Goal: Task Accomplishment & Management: Complete application form

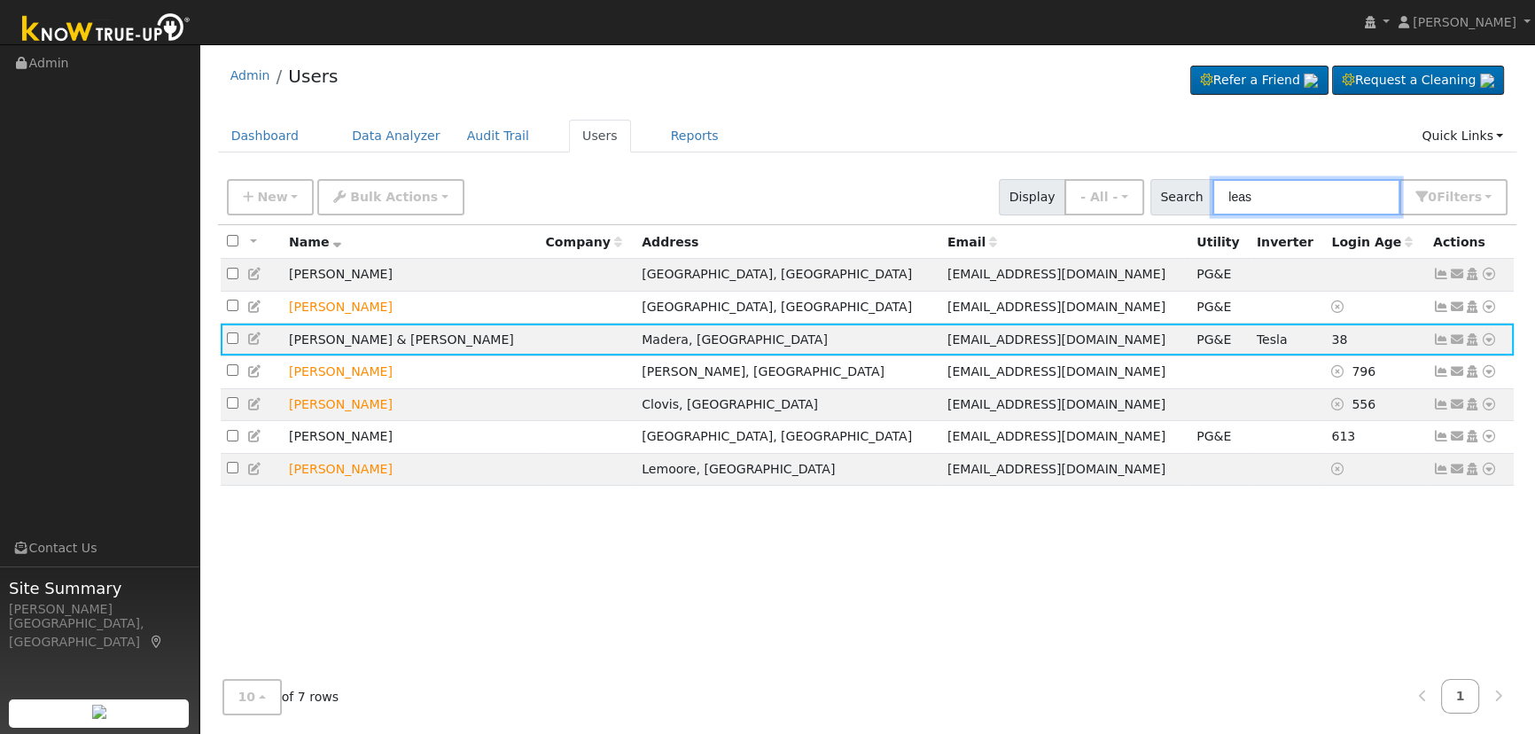
click at [1270, 197] on input "leas" at bounding box center [1306, 197] width 188 height 36
drag, startPoint x: 1282, startPoint y: 195, endPoint x: 1161, endPoint y: 189, distance: 121.6
click at [1161, 189] on div "Search leas 0 Filter s Role Show - All - Show Leads Admin Billing Admin Account…" at bounding box center [1329, 197] width 364 height 36
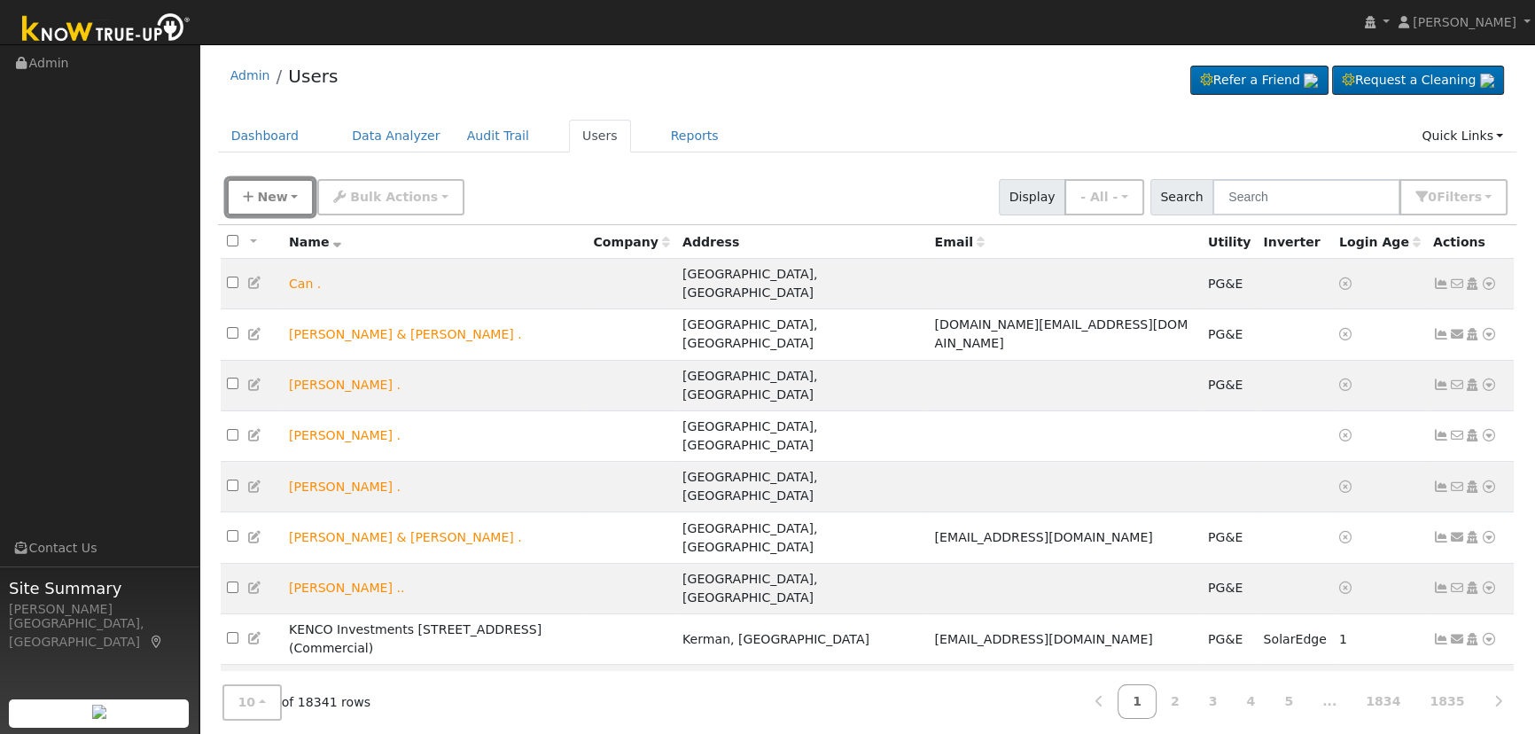
click at [271, 190] on span "New" at bounding box center [272, 197] width 30 height 14
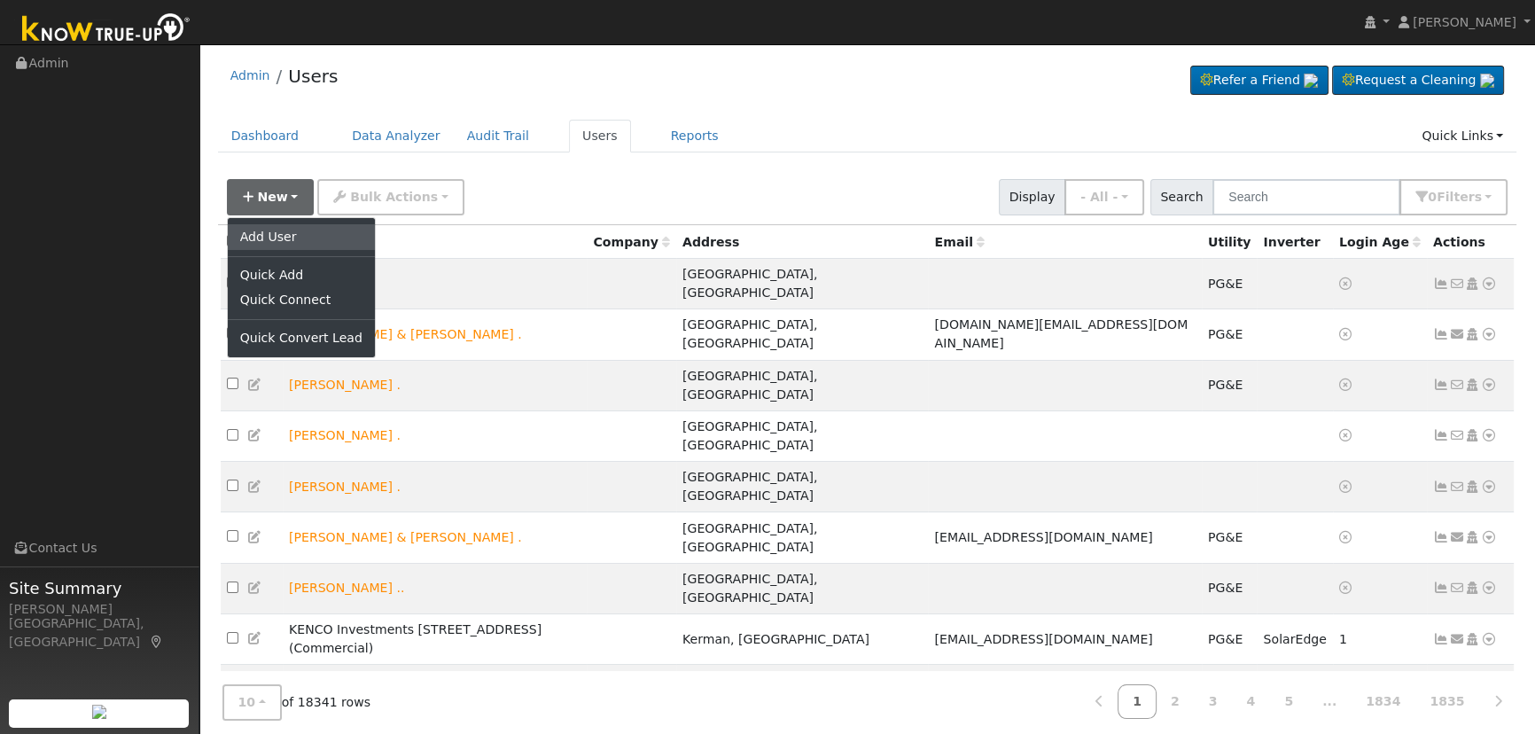
click at [277, 240] on link "Add User" at bounding box center [301, 236] width 147 height 25
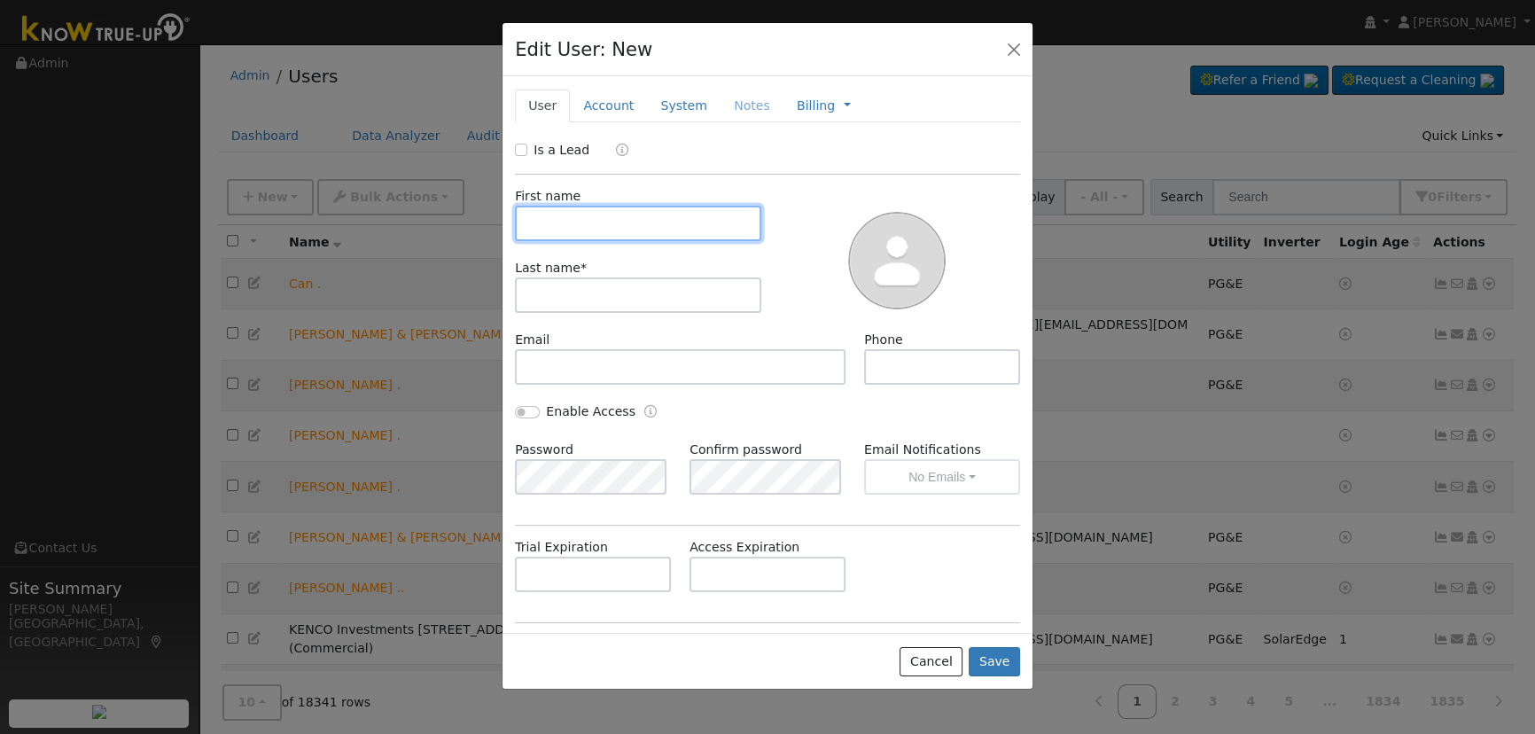
click at [549, 217] on input "text" at bounding box center [638, 223] width 246 height 35
click at [668, 235] on input "text" at bounding box center [638, 223] width 246 height 35
paste input "[PERSON_NAME]"
drag, startPoint x: 632, startPoint y: 224, endPoint x: 571, endPoint y: 218, distance: 61.5
click at [571, 218] on input "[PERSON_NAME]" at bounding box center [638, 223] width 246 height 35
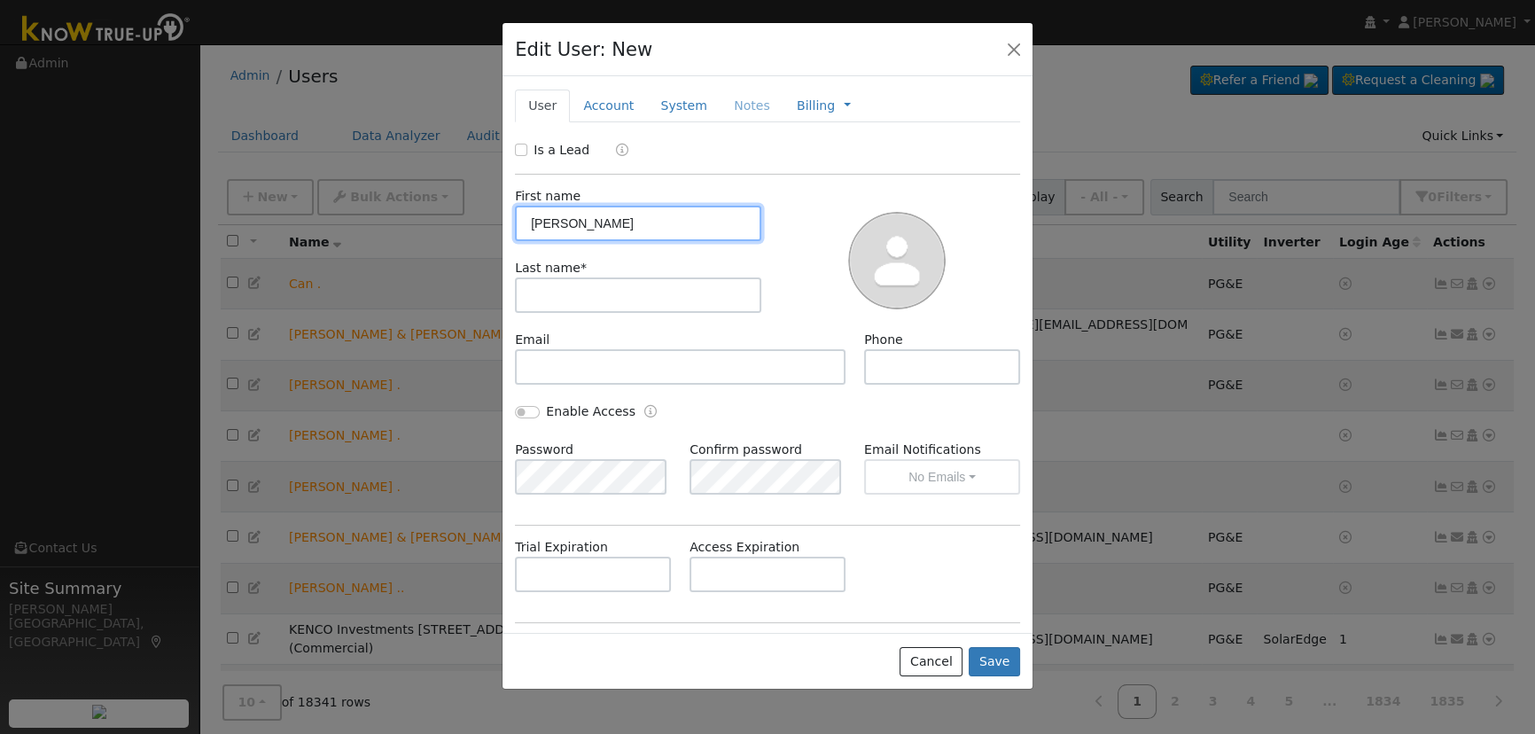
type input "[PERSON_NAME]"
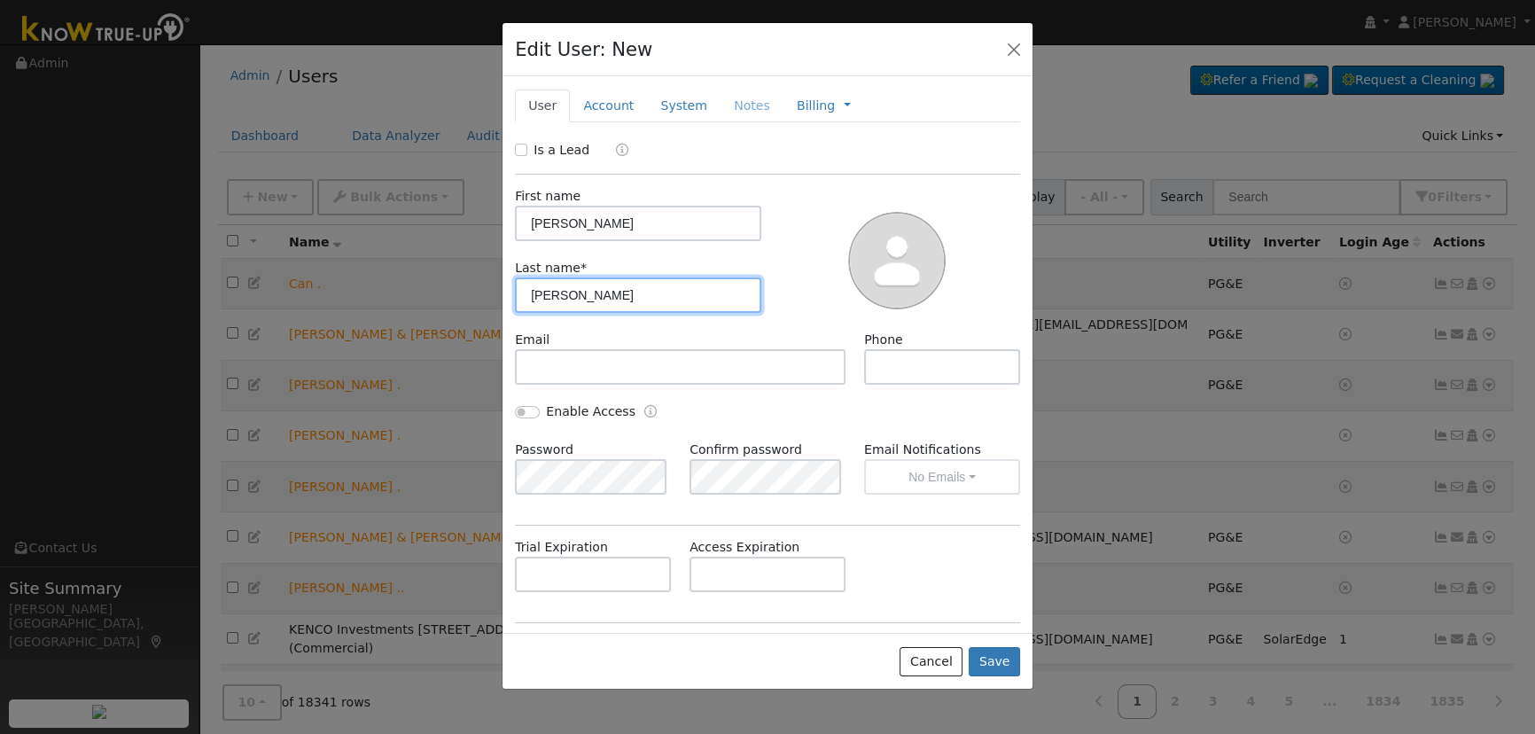
type input "[PERSON_NAME]"
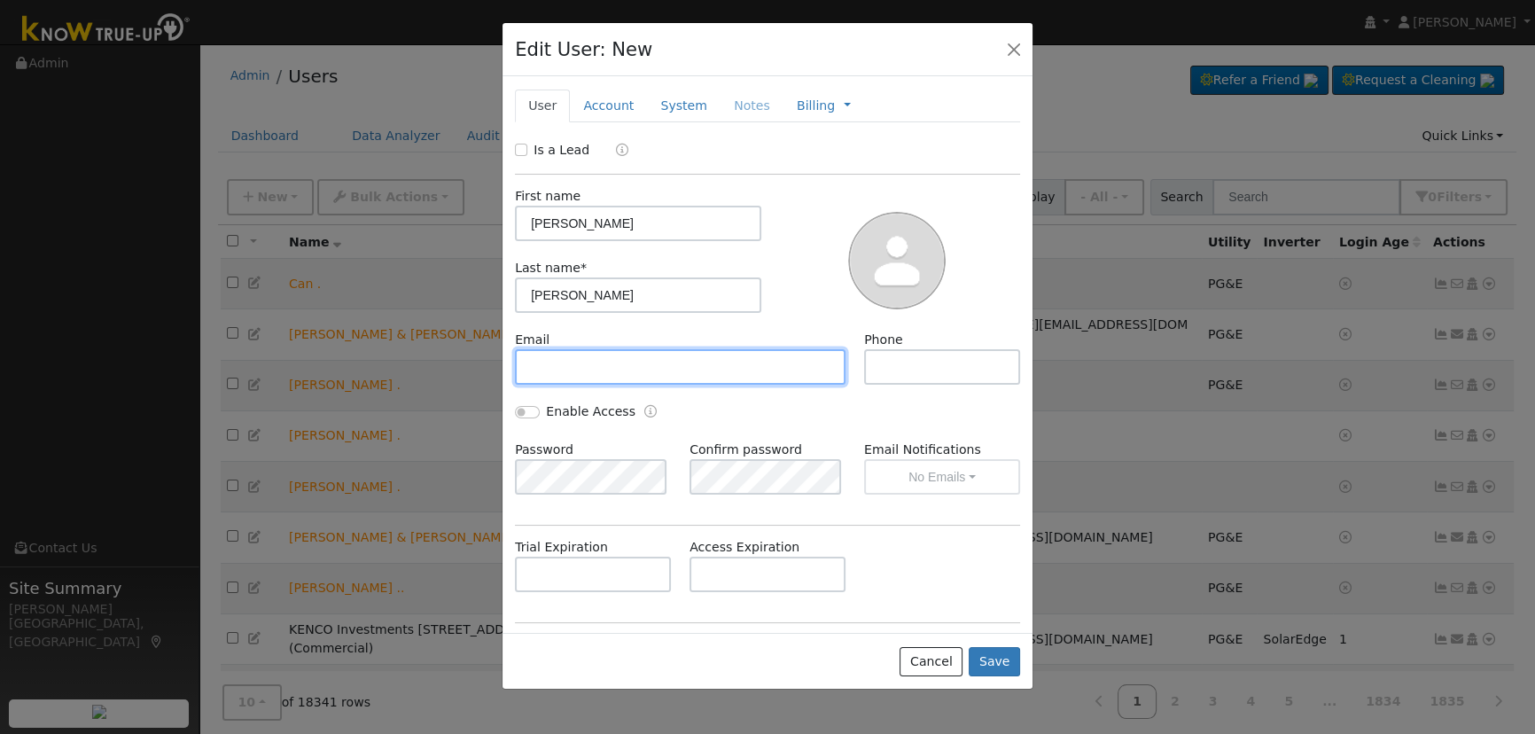
click at [570, 360] on input "text" at bounding box center [680, 366] width 331 height 35
click at [624, 363] on input "text" at bounding box center [680, 366] width 331 height 35
paste input "[EMAIL_ADDRESS][DOMAIN_NAME]"
type input "[EMAIL_ADDRESS][DOMAIN_NAME]"
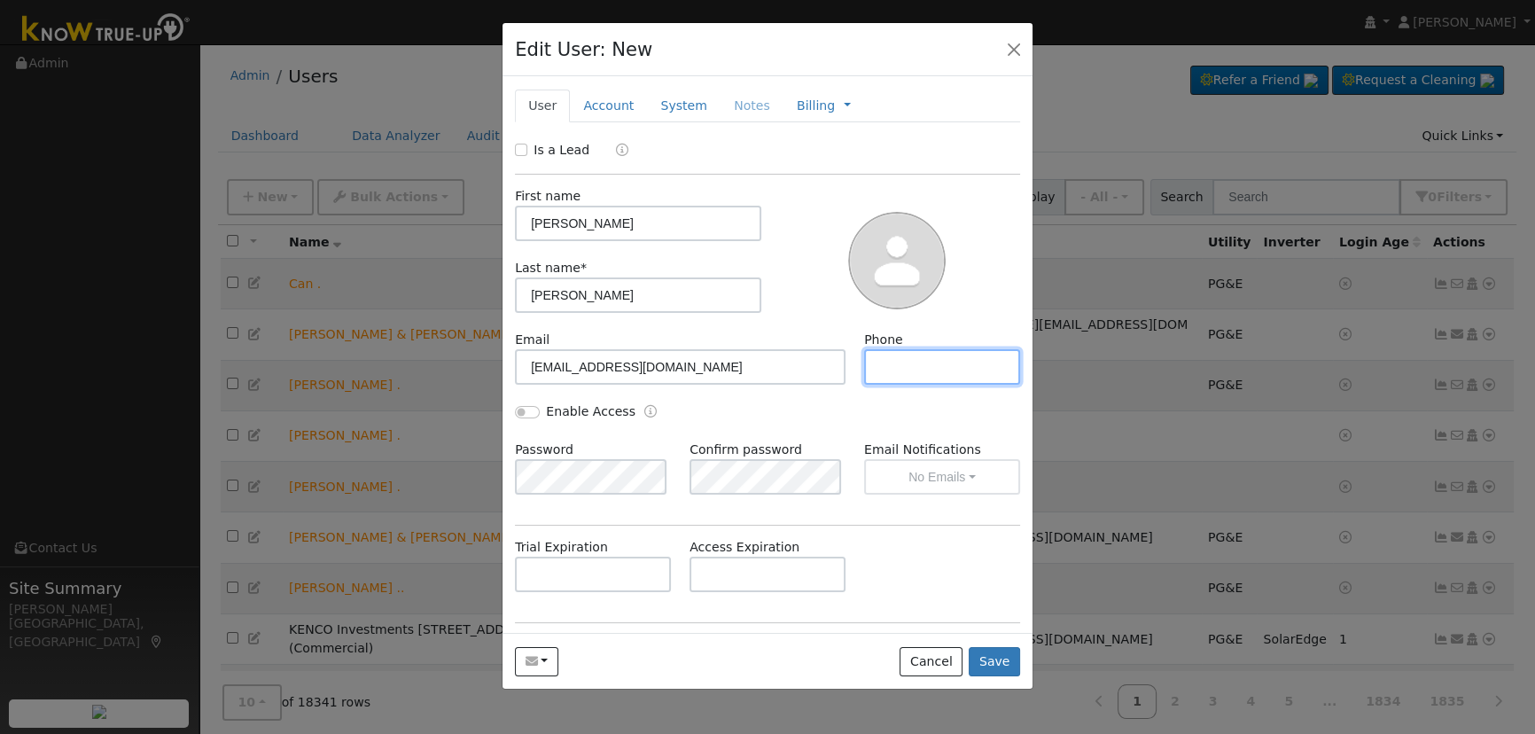
click at [969, 374] on input "text" at bounding box center [942, 366] width 156 height 35
click at [880, 363] on input "text" at bounding box center [942, 366] width 156 height 35
paste input "[PHONE_NUMBER]"
type input "[PHONE_NUMBER]"
click at [523, 407] on input "Enable Access" at bounding box center [527, 412] width 25 height 12
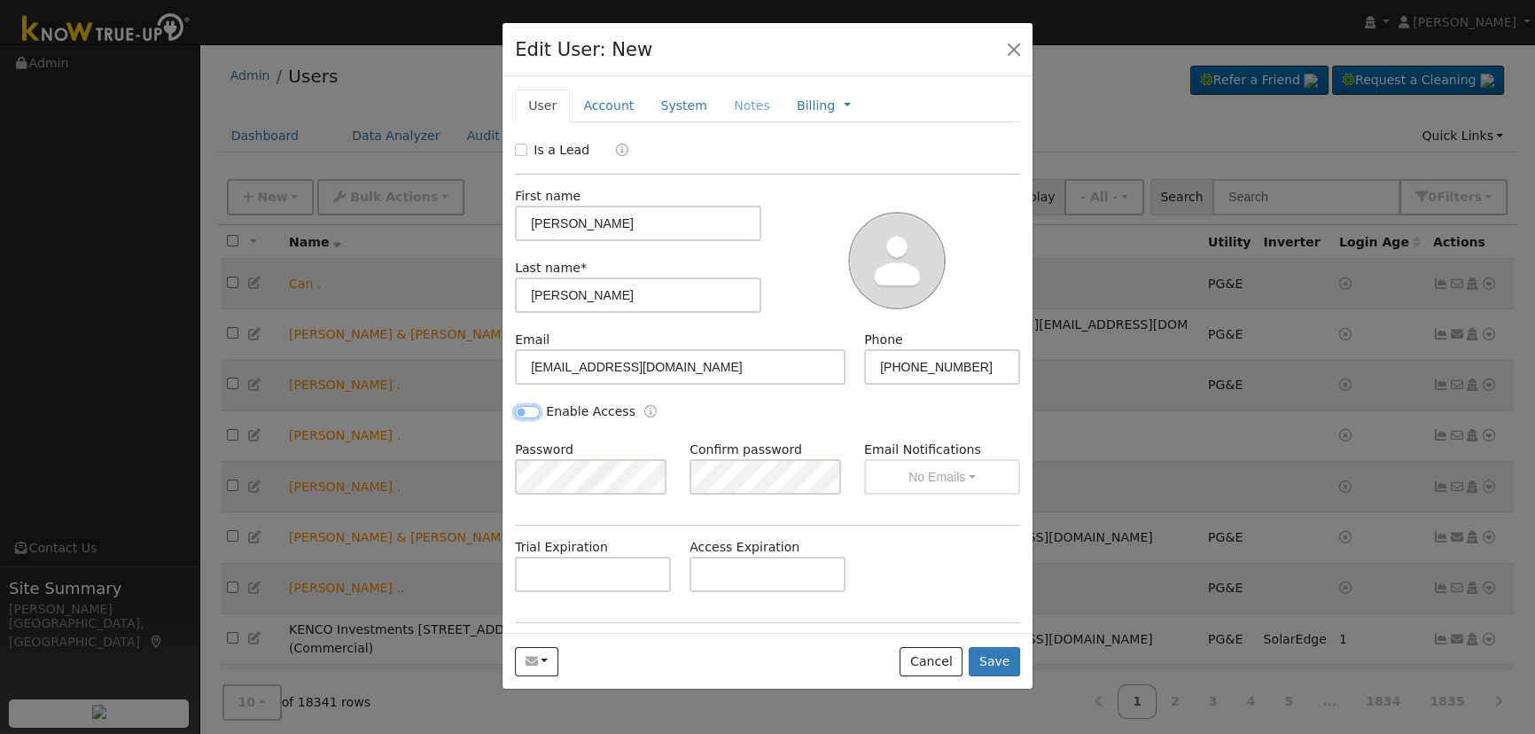
checkbox input "true"
click at [916, 479] on button "No Emails" at bounding box center [942, 476] width 156 height 35
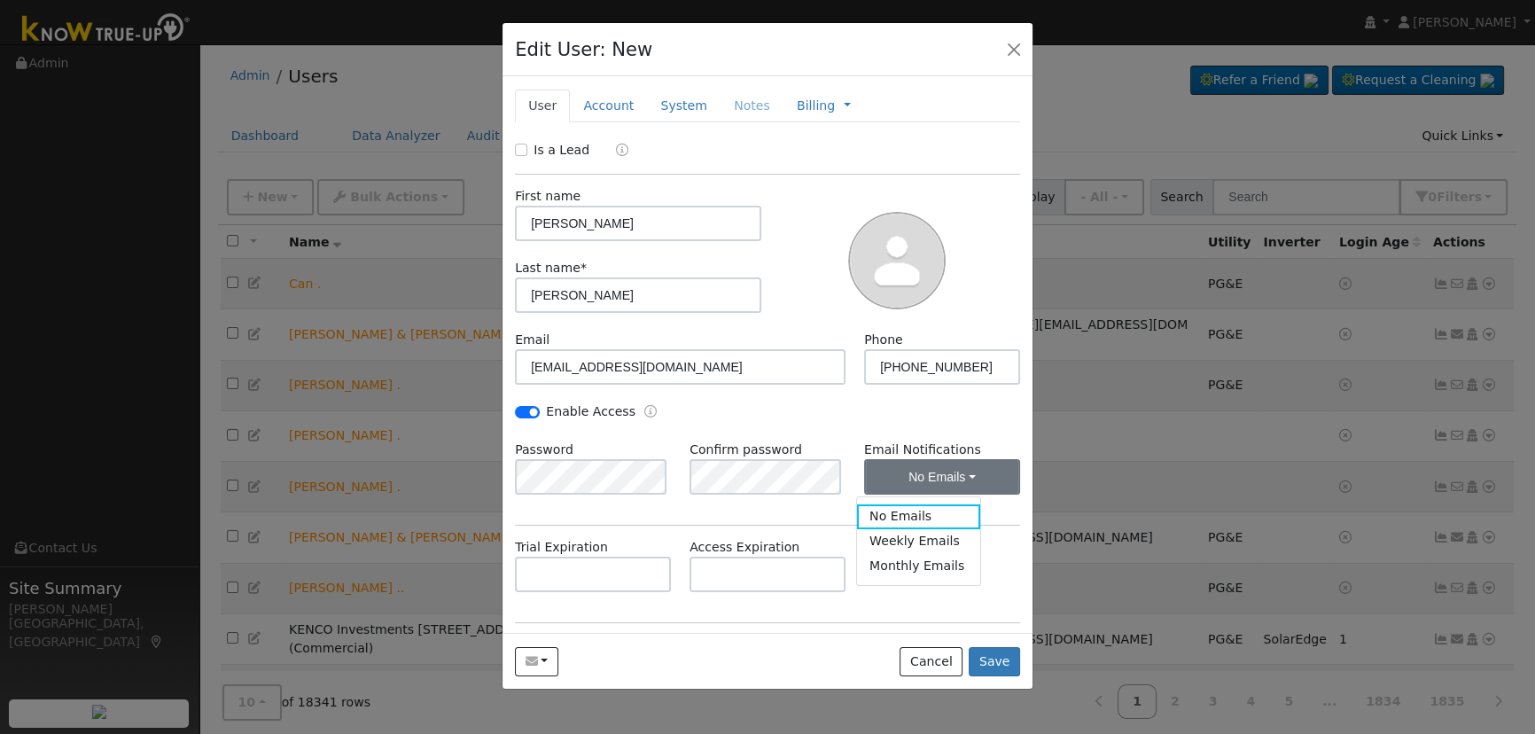
click at [914, 541] on link "Weekly Emails" at bounding box center [918, 541] width 123 height 25
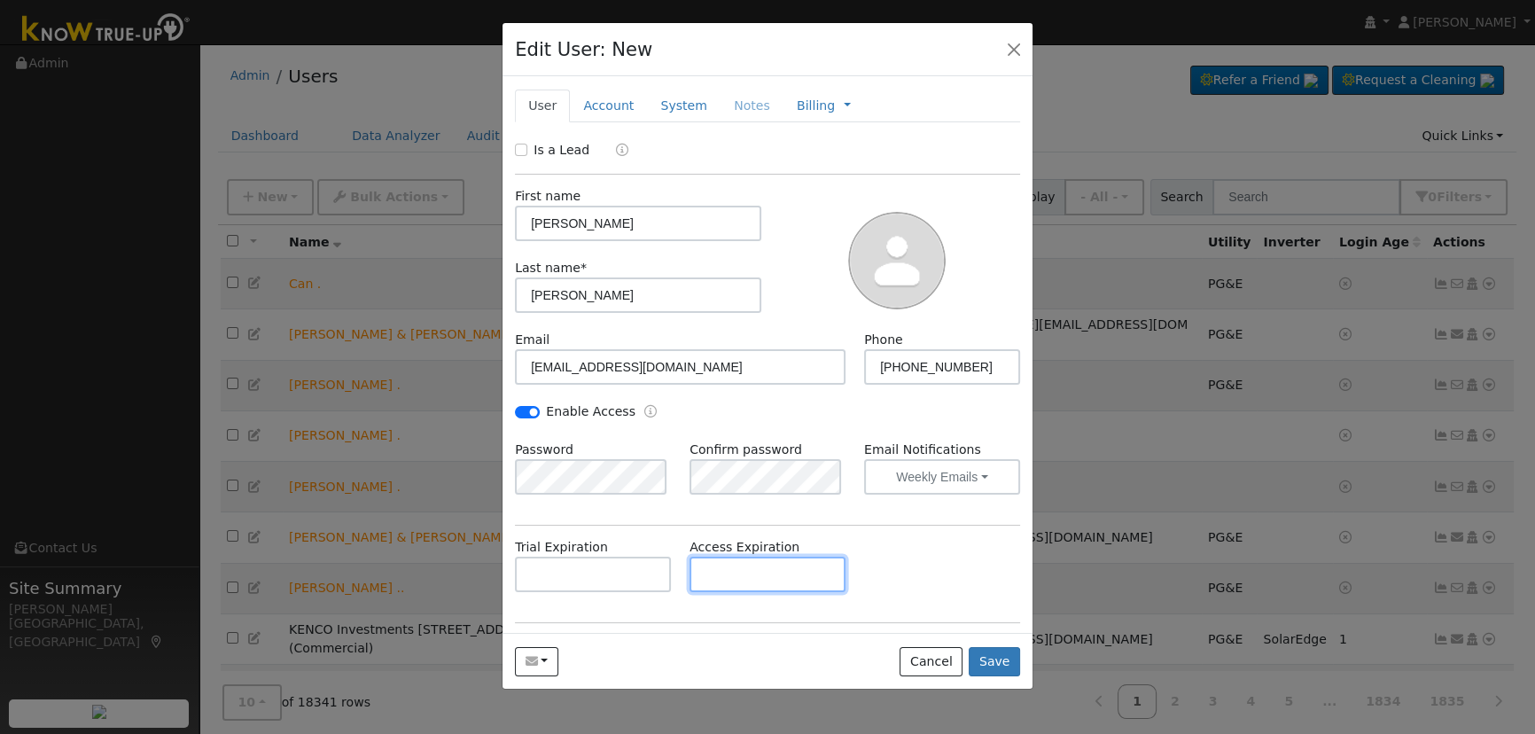
click at [700, 576] on input "text" at bounding box center [767, 573] width 156 height 35
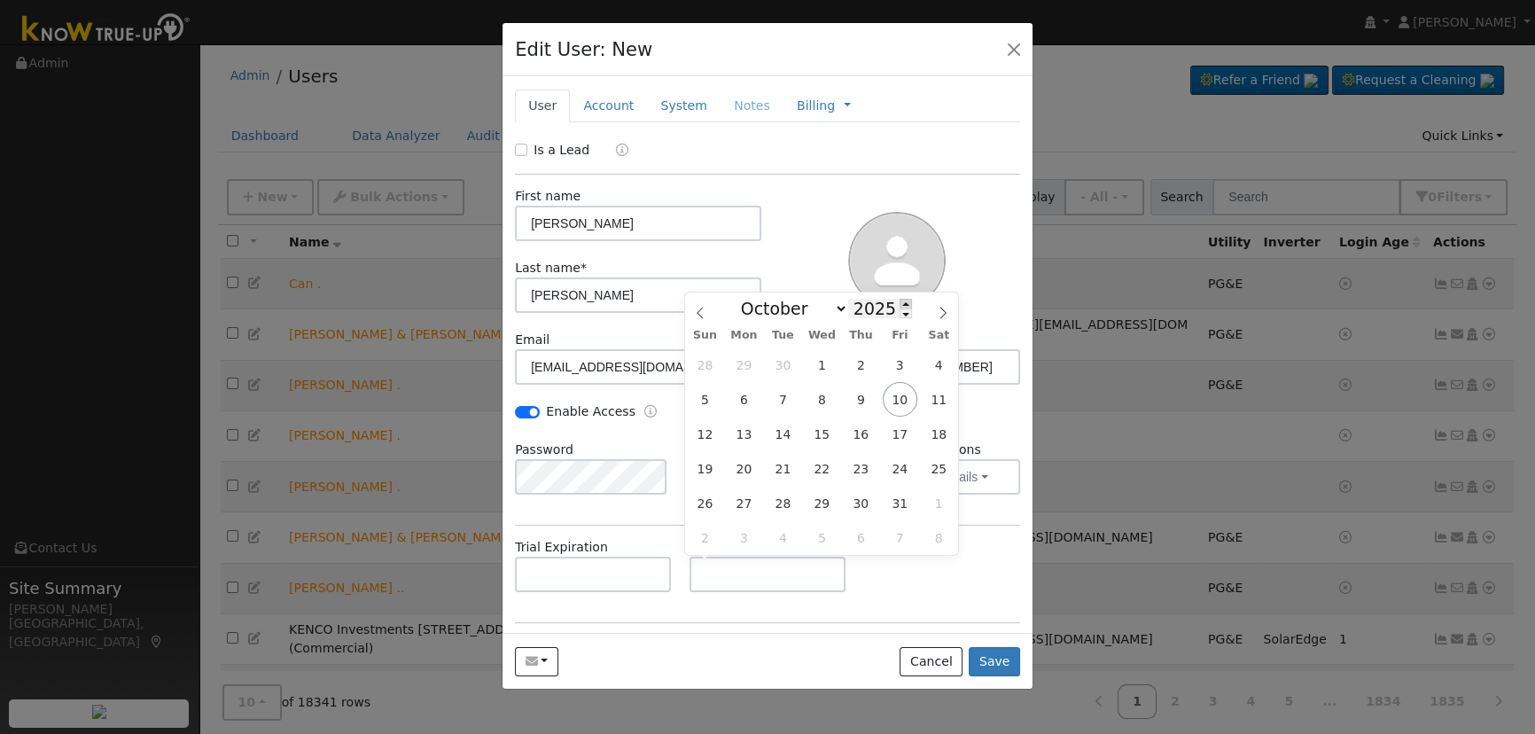
click at [899, 302] on span at bounding box center [905, 304] width 12 height 10
type input "2026"
click at [938, 403] on span "10" at bounding box center [939, 399] width 35 height 35
type input "[DATE]"
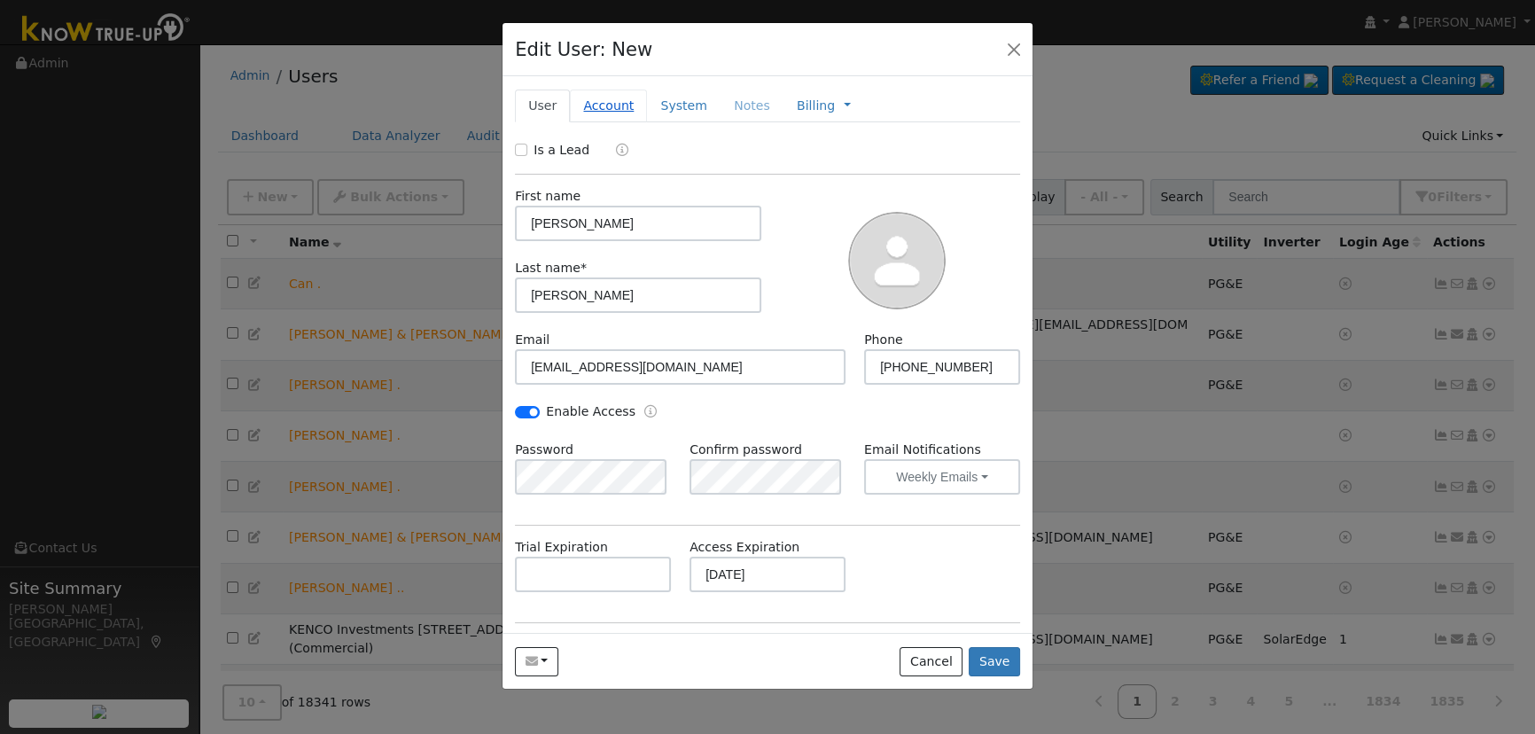
click at [610, 97] on link "Account" at bounding box center [608, 105] width 77 height 33
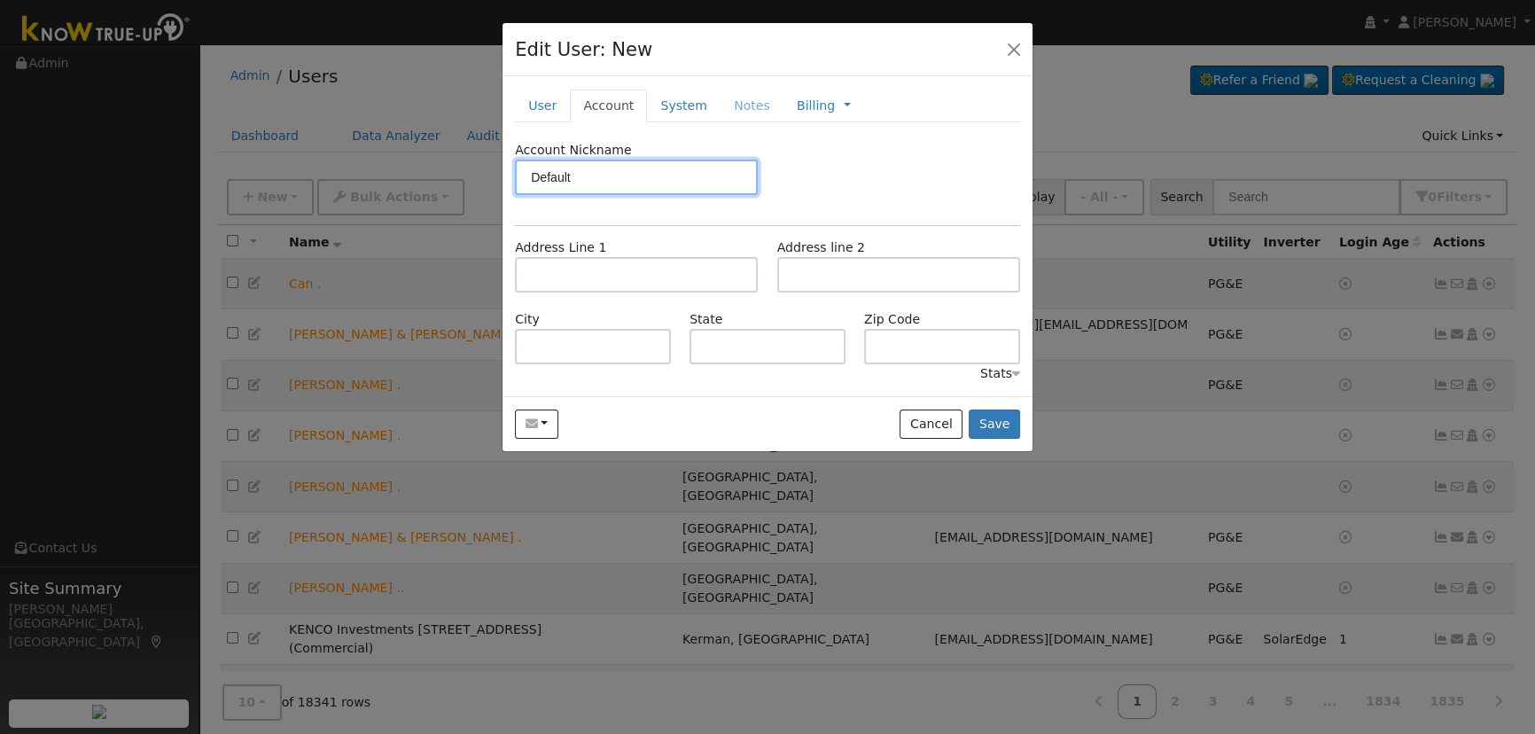
type input "Default"
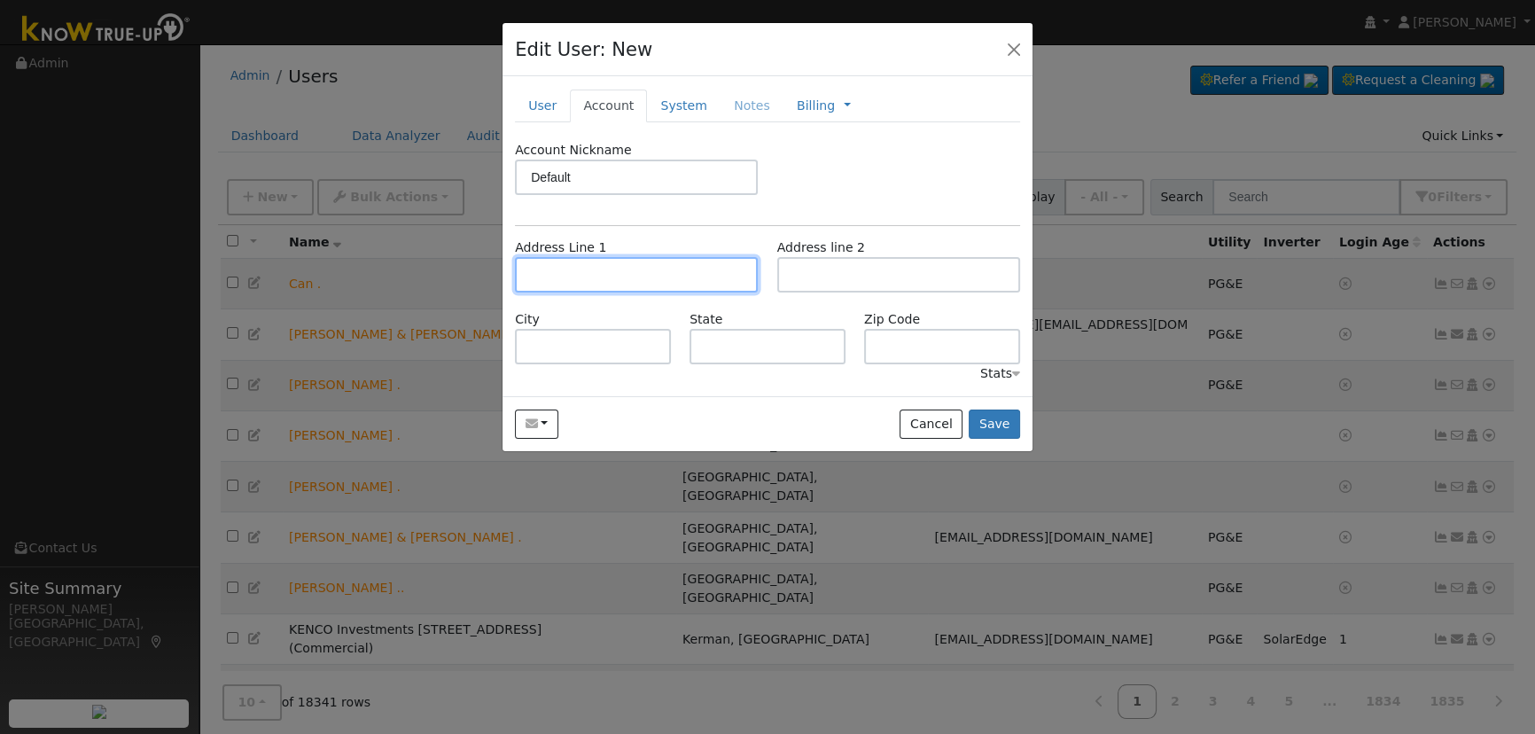
click at [623, 282] on input "text" at bounding box center [636, 274] width 243 height 35
click at [664, 276] on input "text" at bounding box center [636, 274] width 243 height 35
paste input "[STREET_ADDRESS][PERSON_NAME]"
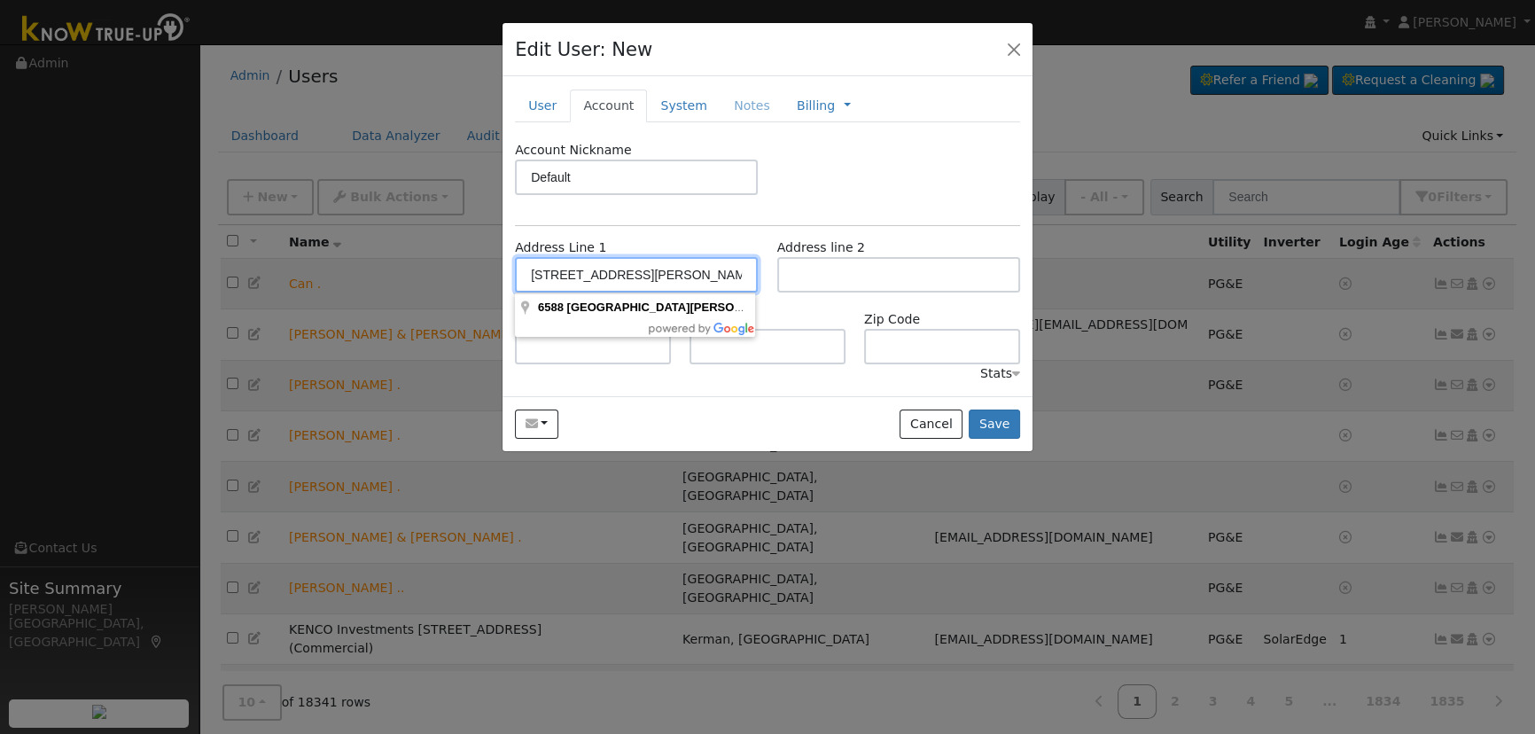
type input "[STREET_ADDRESS][PERSON_NAME]"
type input "[GEOGRAPHIC_DATA]"
type input "CA"
type input "93710"
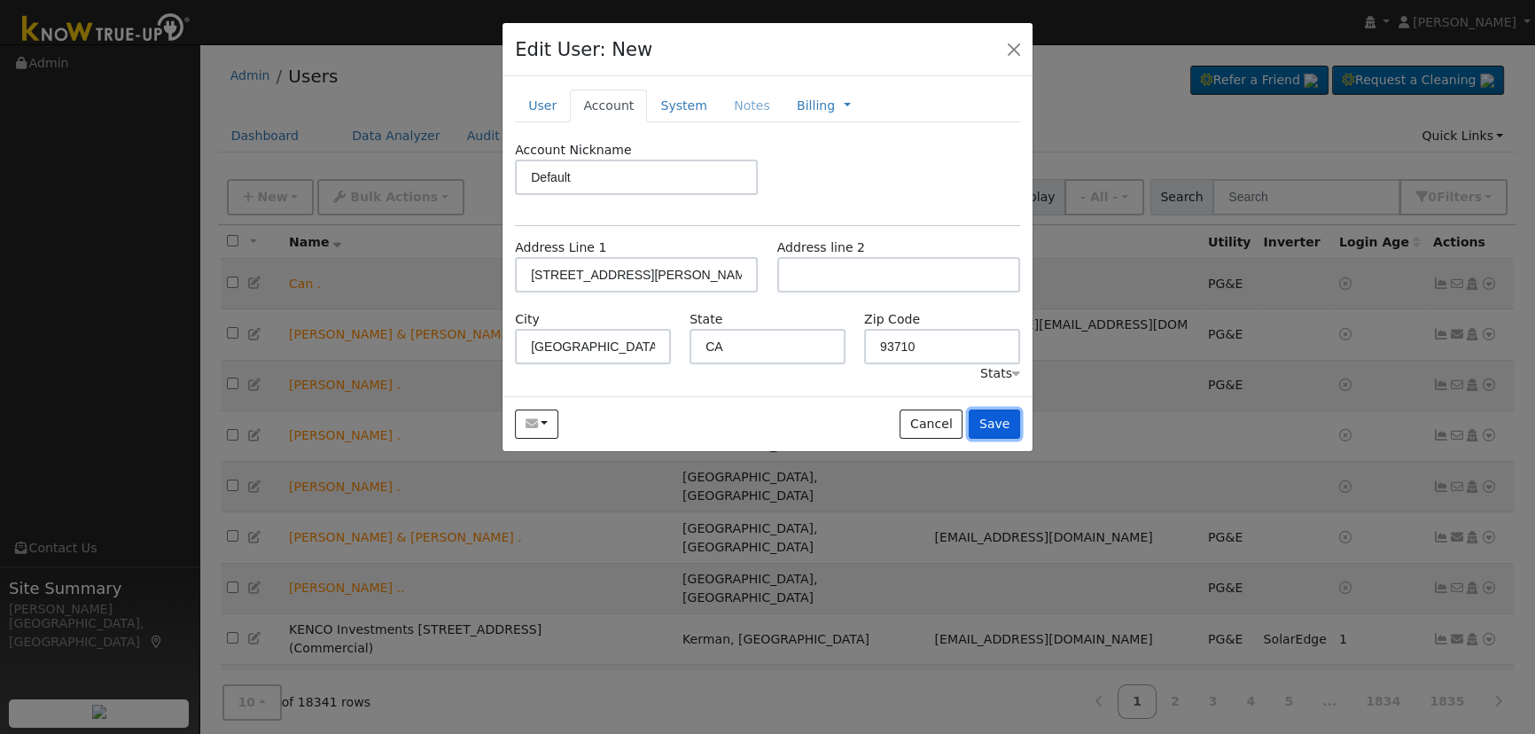
click at [1001, 424] on button "Save" at bounding box center [994, 424] width 51 height 30
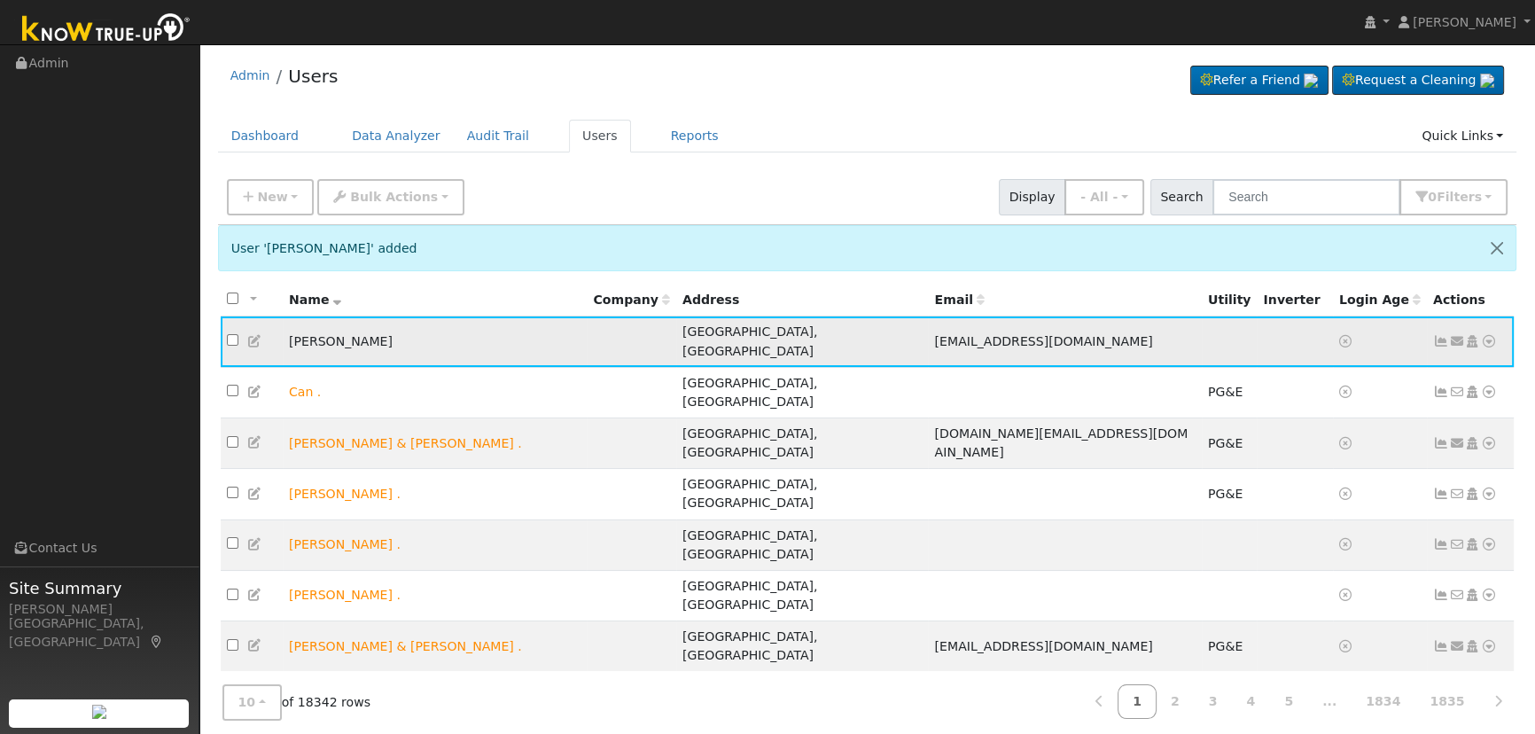
click at [1455, 335] on icon at bounding box center [1457, 341] width 16 height 12
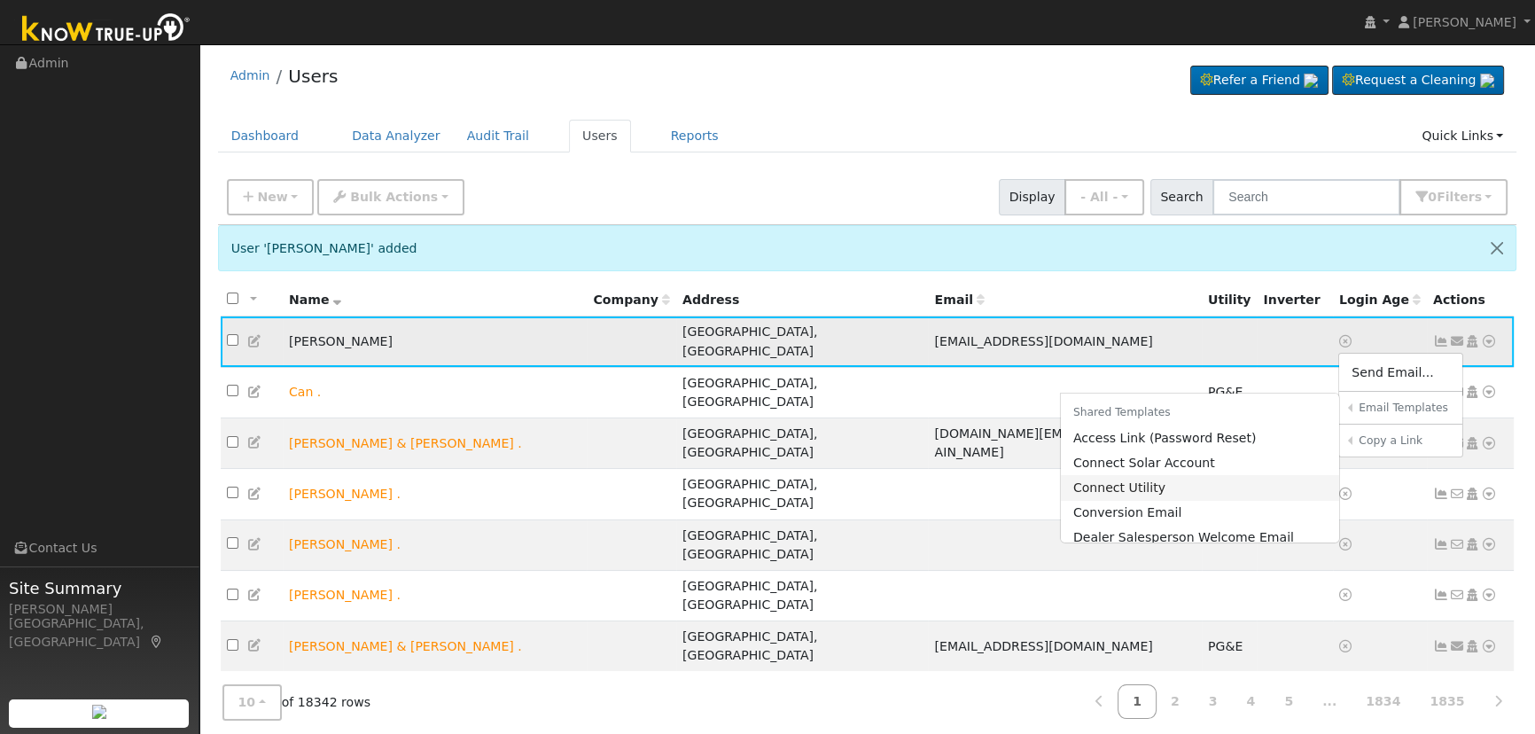
click at [1218, 477] on link "Connect Utility" at bounding box center [1200, 487] width 279 height 25
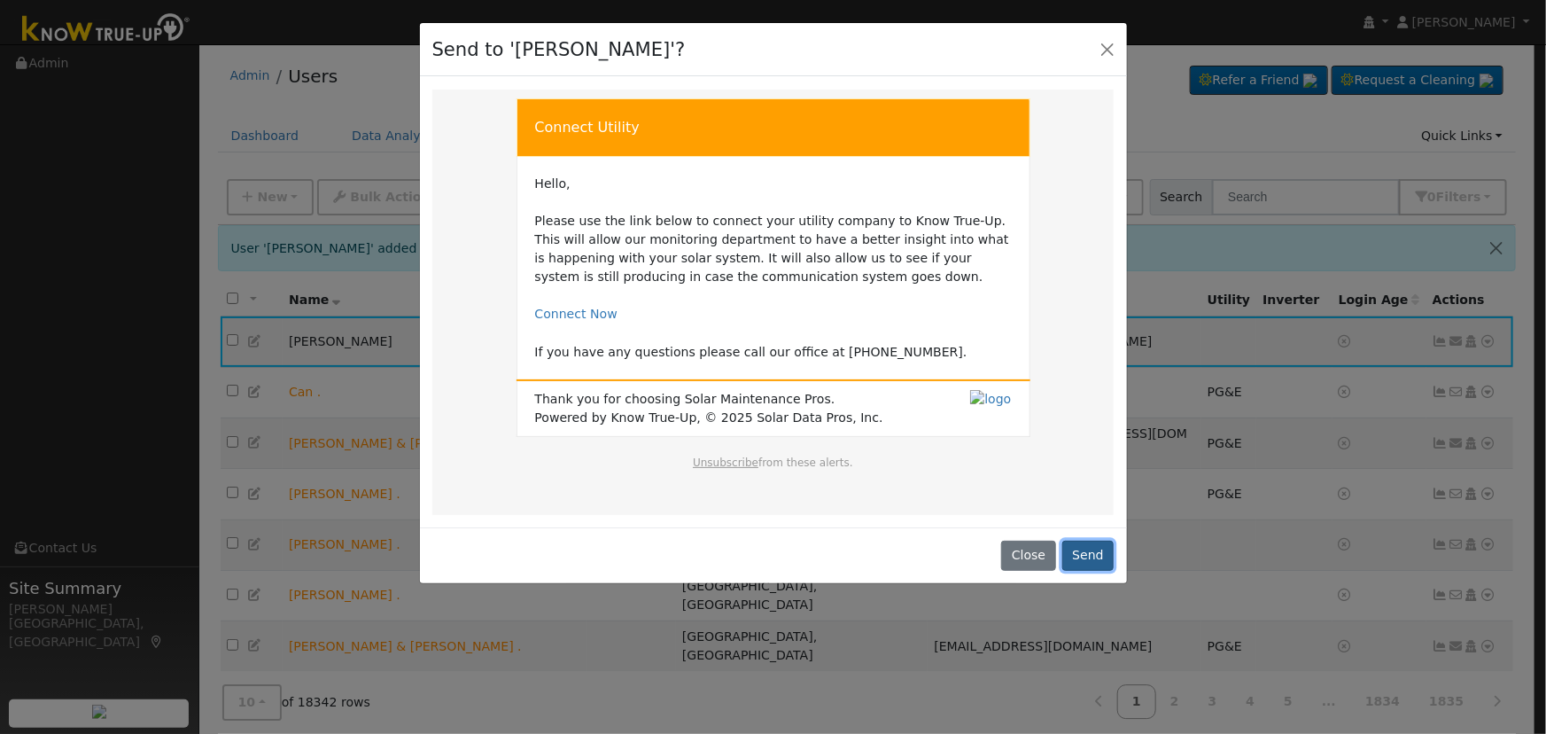
click at [1082, 543] on button "Send" at bounding box center [1088, 556] width 52 height 30
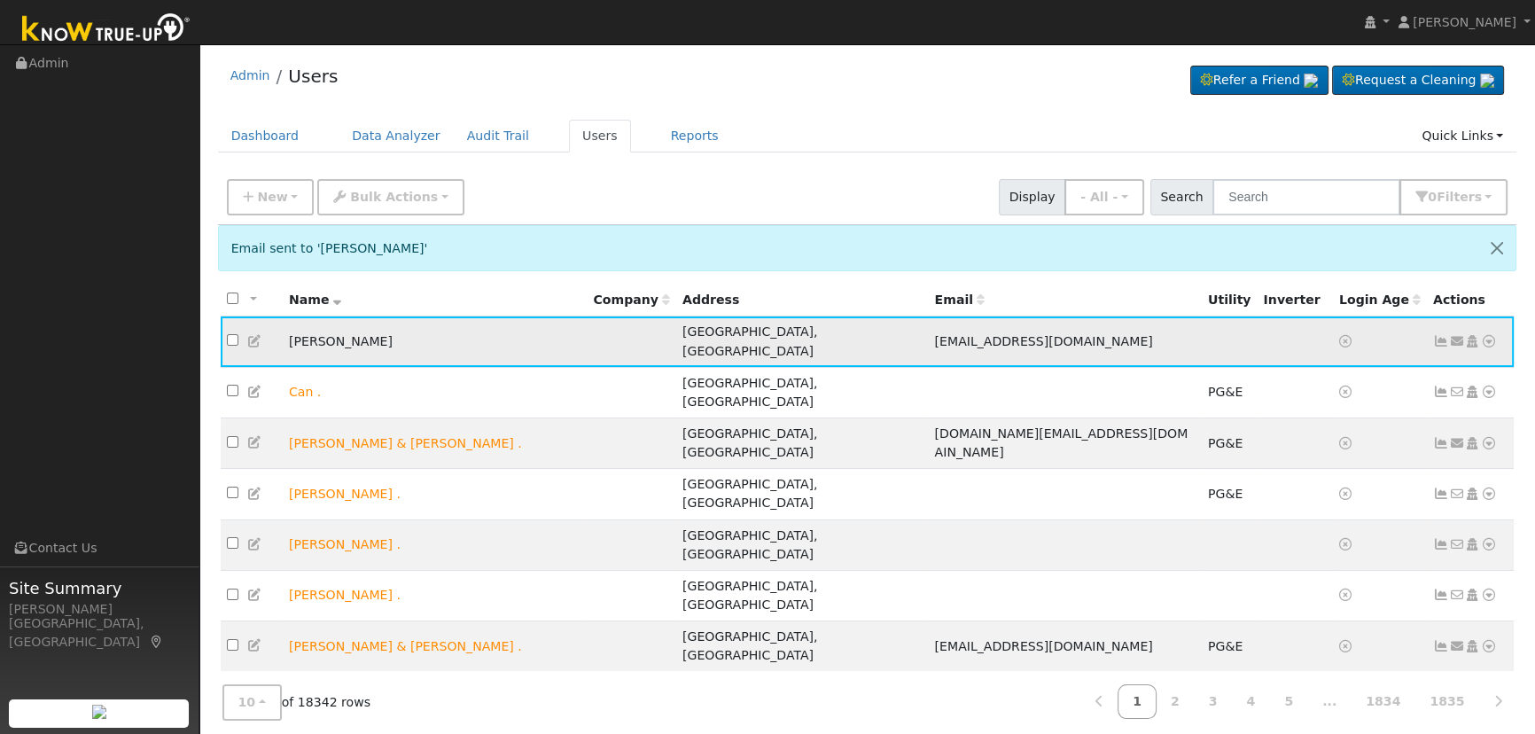
click at [1483, 335] on icon at bounding box center [1489, 341] width 16 height 12
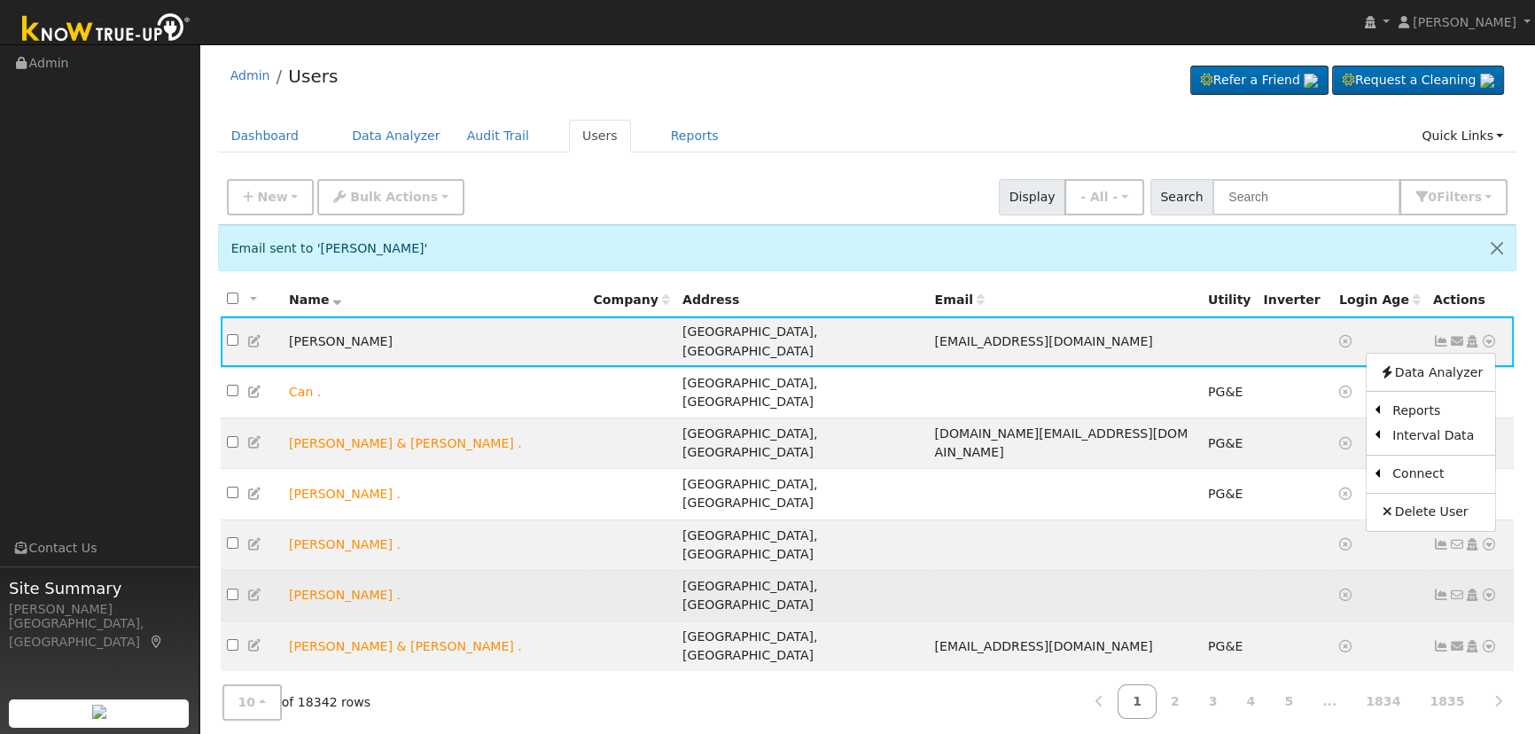
click at [0, 0] on link "Solar" at bounding box center [0, 0] width 0 height 0
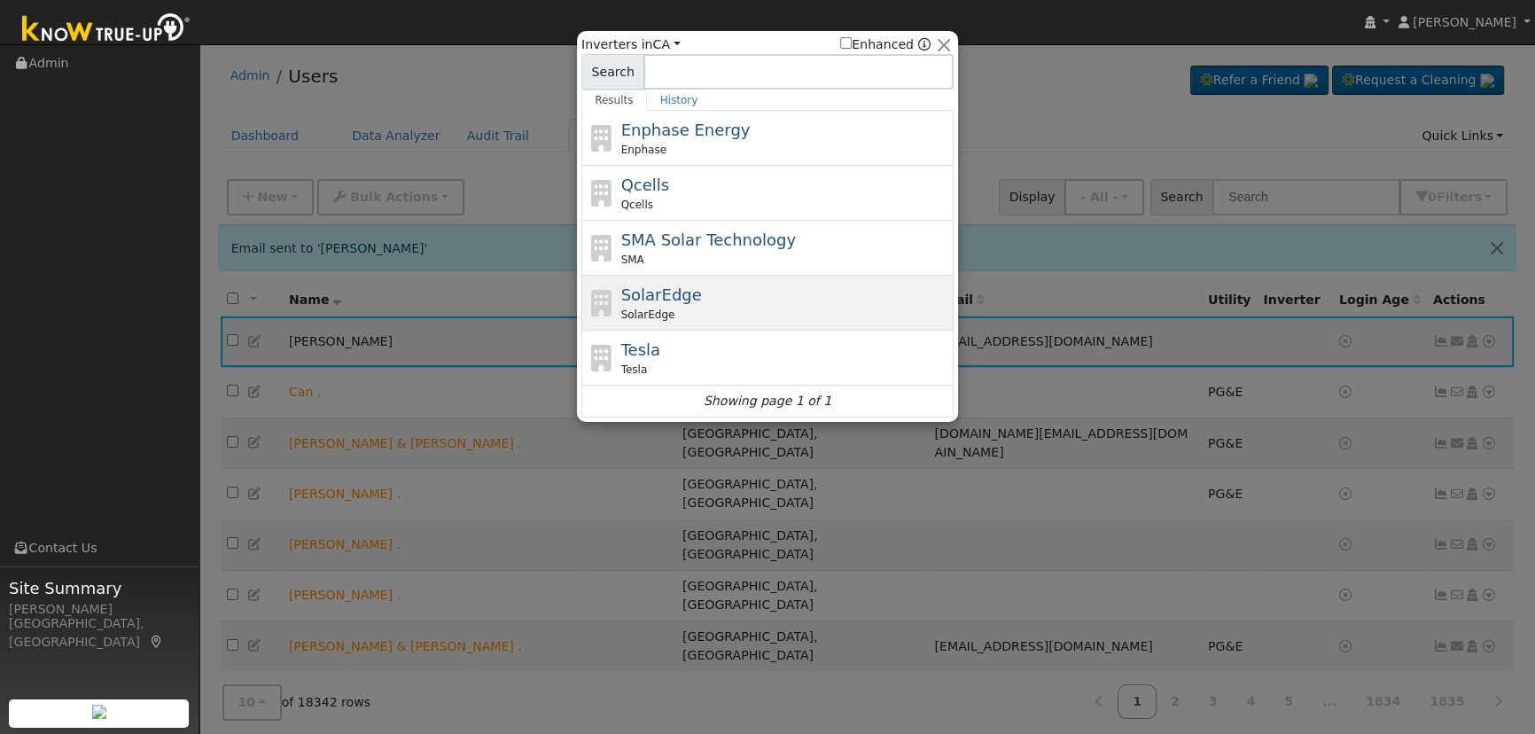
click at [700, 286] on div "SolarEdge SolarEdge" at bounding box center [785, 303] width 329 height 40
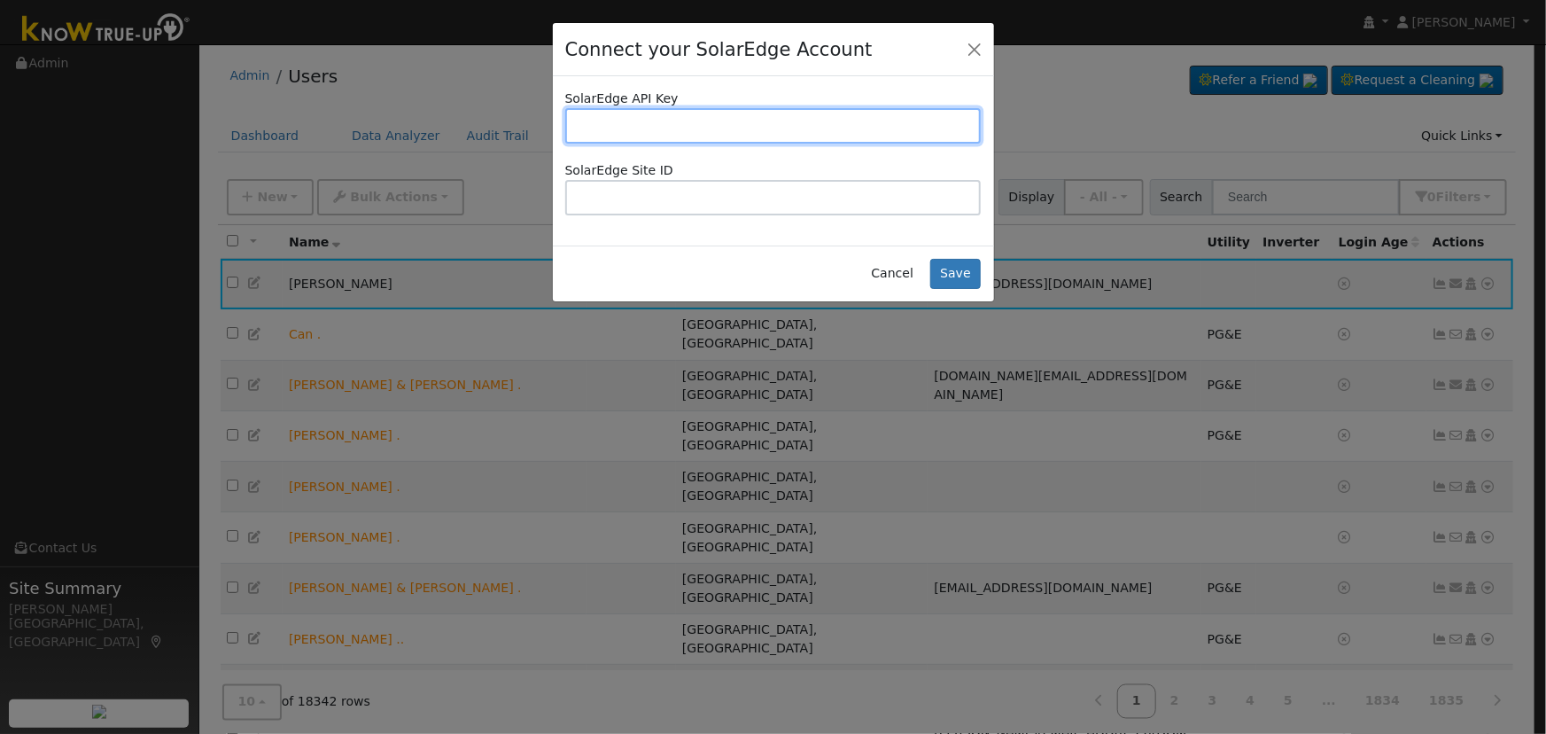
paste input "8WP8XEV6K9VJM8ECDWIWMKXURQK3P4ZL"
type input "8WP8XEV6K9VJM8ECDWIWMKXURQK3P4ZL"
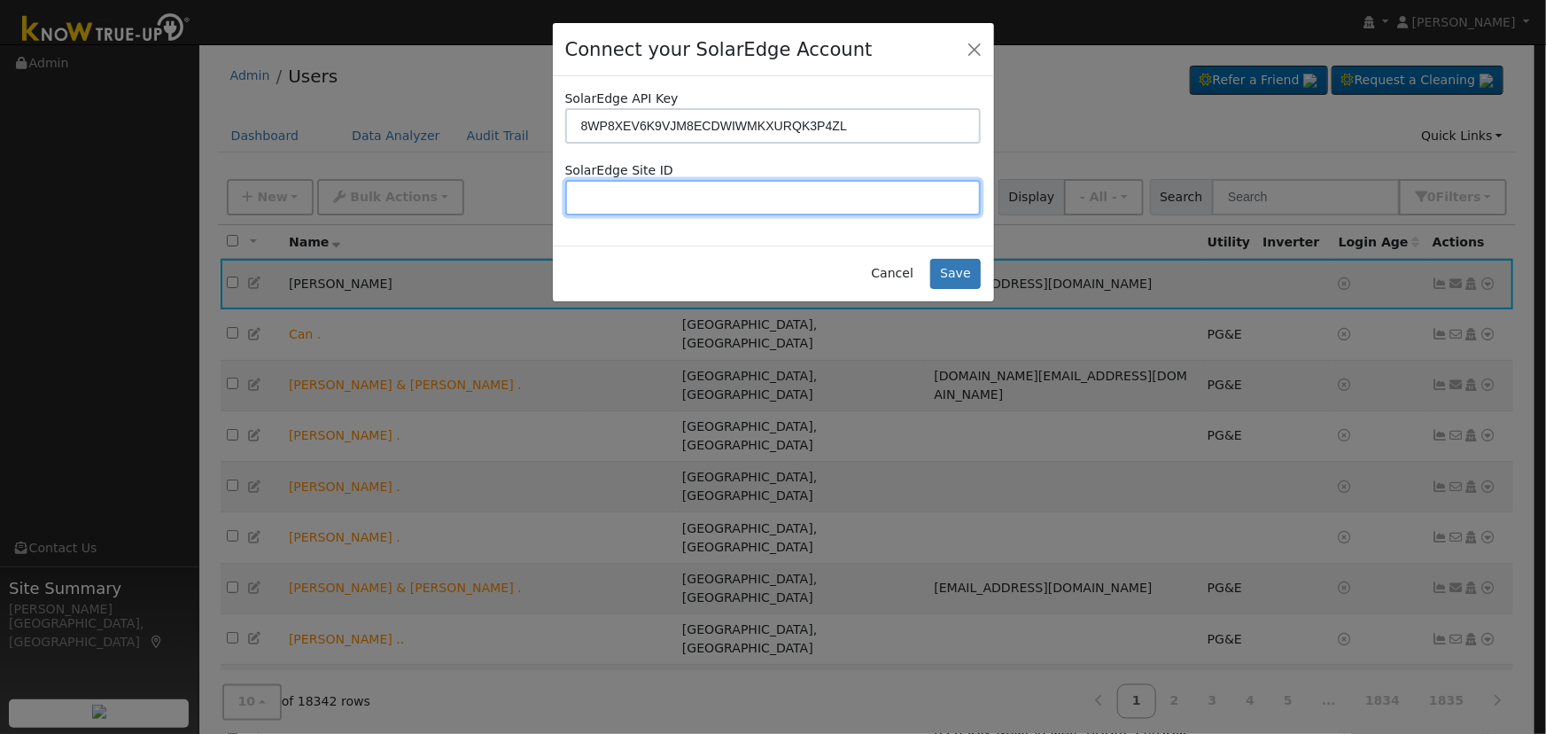
click at [691, 194] on input "text" at bounding box center [773, 197] width 416 height 35
paste input "1022994"
type input "1022994"
click at [983, 266] on div "Cancel Save" at bounding box center [773, 273] width 441 height 56
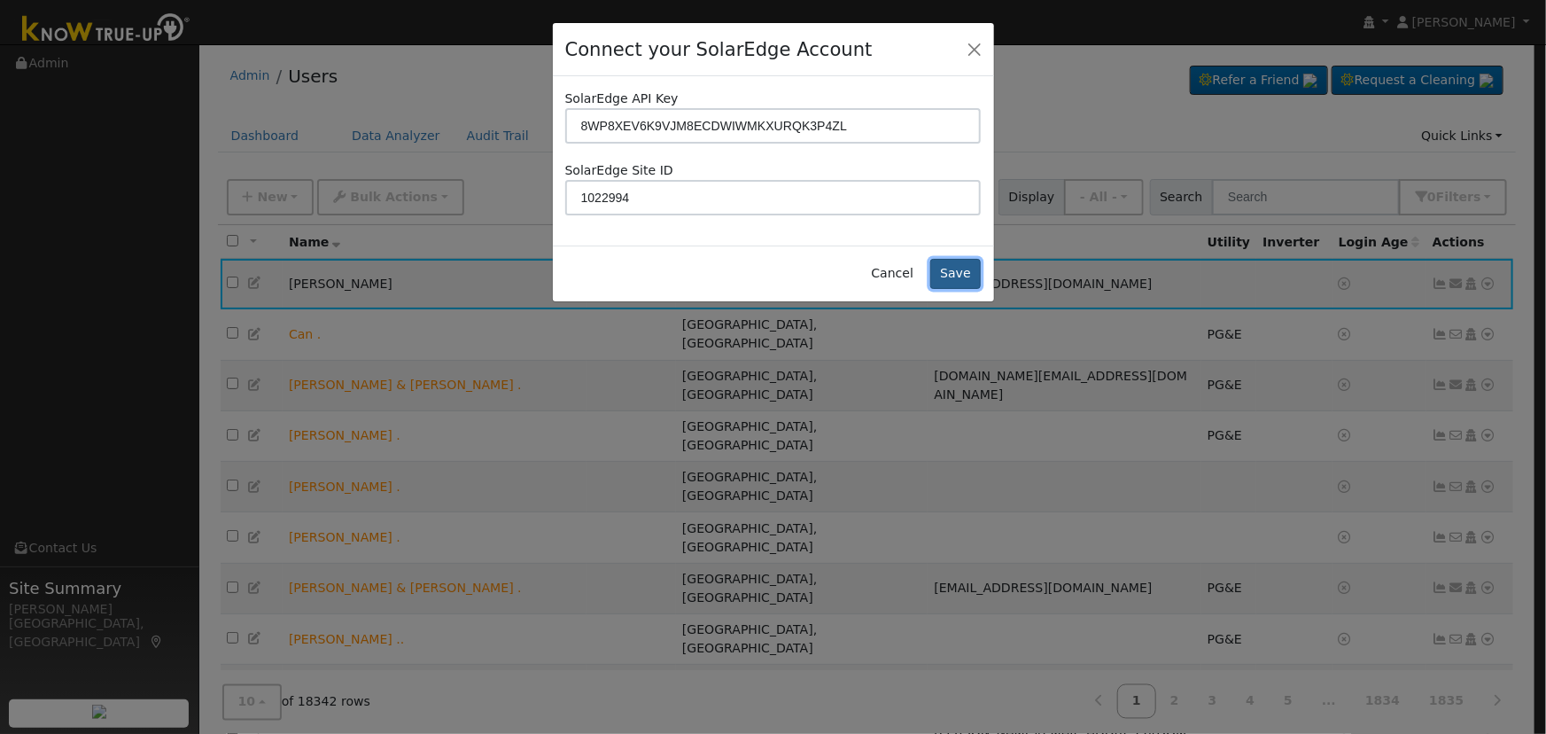
click at [976, 267] on button "Save" at bounding box center [955, 274] width 51 height 30
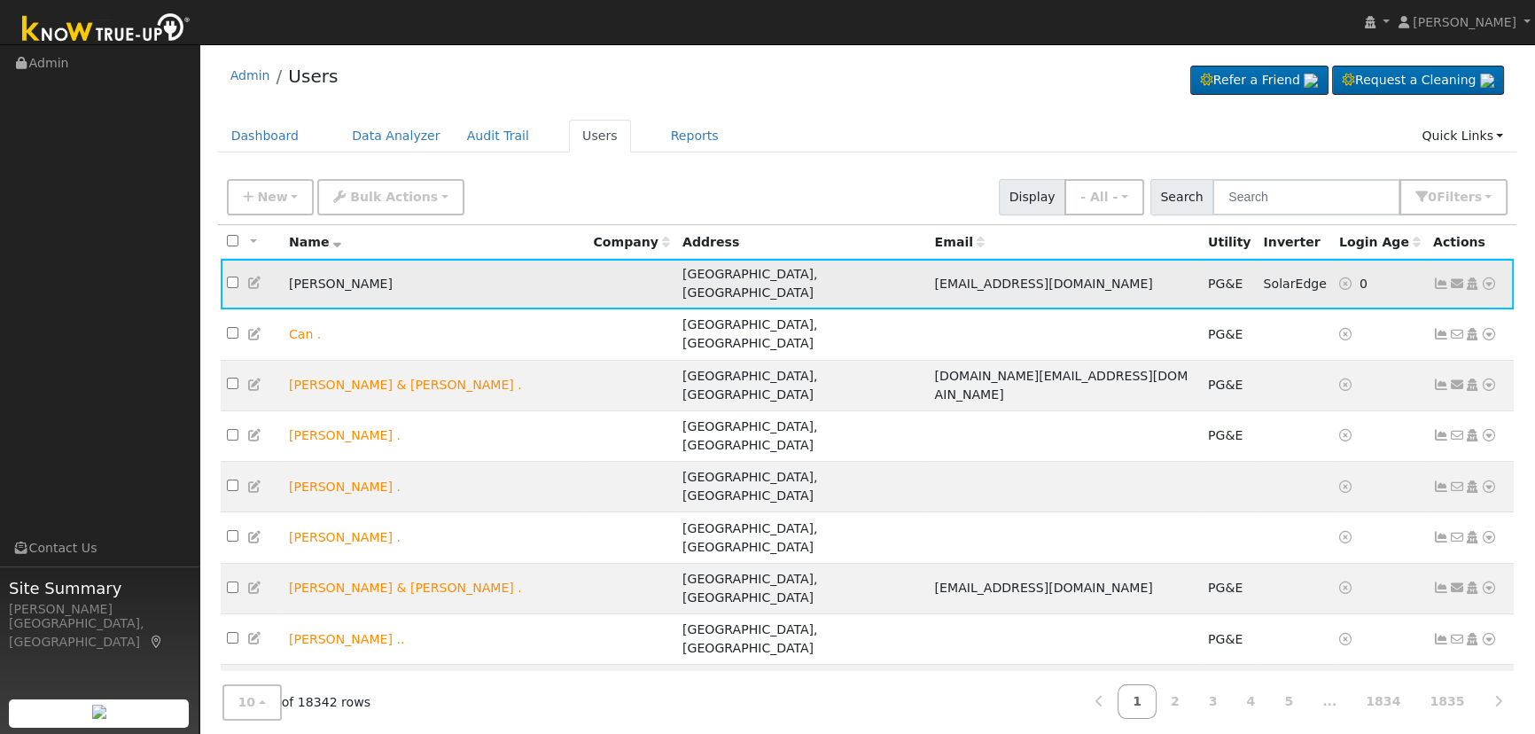
click at [1436, 277] on icon at bounding box center [1441, 283] width 16 height 12
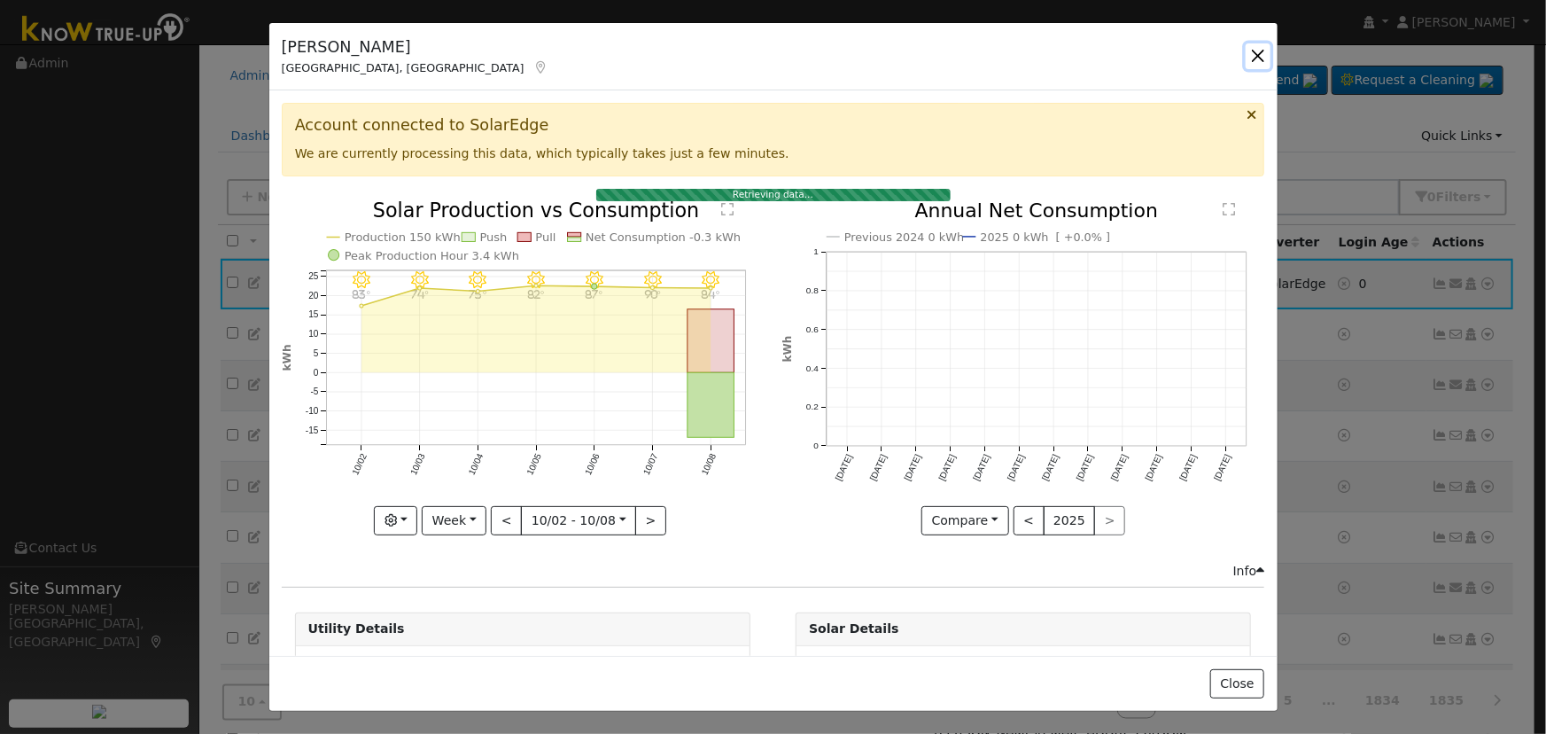
click at [1258, 55] on button "button" at bounding box center [1258, 55] width 25 height 25
